Goal: Task Accomplishment & Management: Complete application form

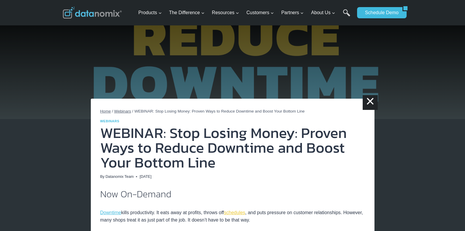
click at [243, 212] on link "schedules" at bounding box center [234, 212] width 21 height 5
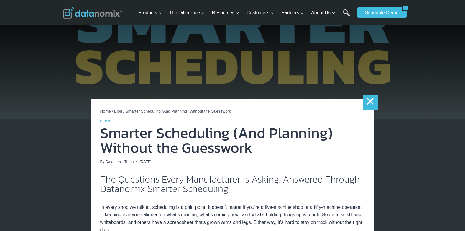
click at [370, 104] on link "×" at bounding box center [370, 102] width 15 height 15
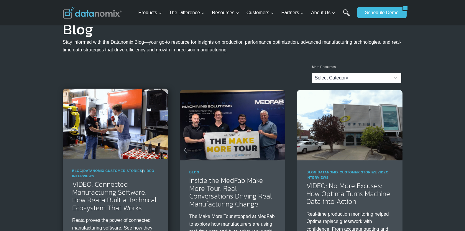
scroll to position [59, 0]
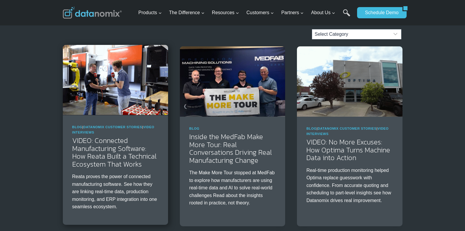
click at [97, 107] on img at bounding box center [115, 80] width 105 height 70
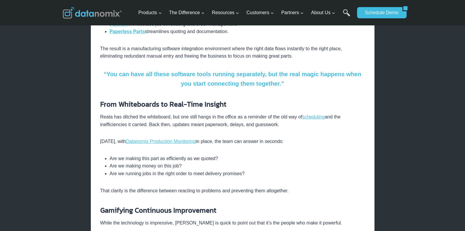
scroll to position [236, 0]
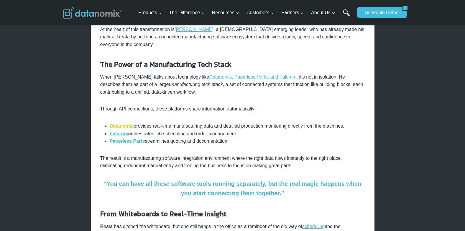
click at [125, 123] on strong "Datanomix" at bounding box center [122, 125] width 24 height 5
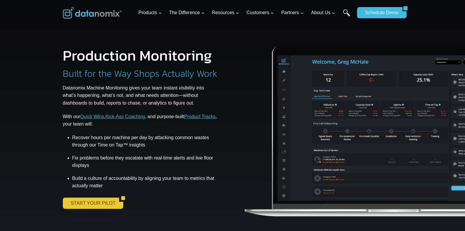
click at [106, 204] on link "START YOUR PILOT" at bounding box center [91, 202] width 57 height 11
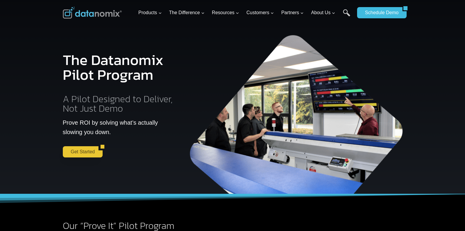
click at [90, 150] on link "Get Started" at bounding box center [81, 151] width 36 height 11
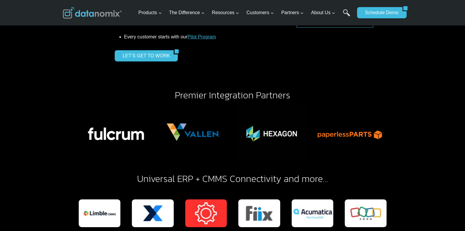
scroll to position [943, 0]
